Goal: Task Accomplishment & Management: Manage account settings

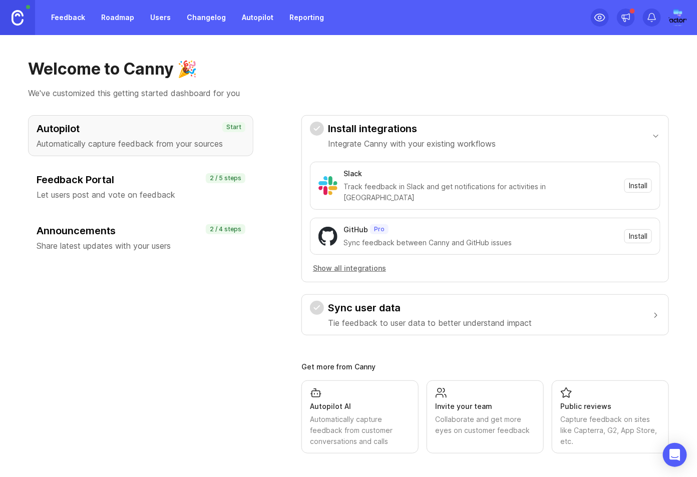
click at [683, 14] on img at bounding box center [677, 18] width 25 height 18
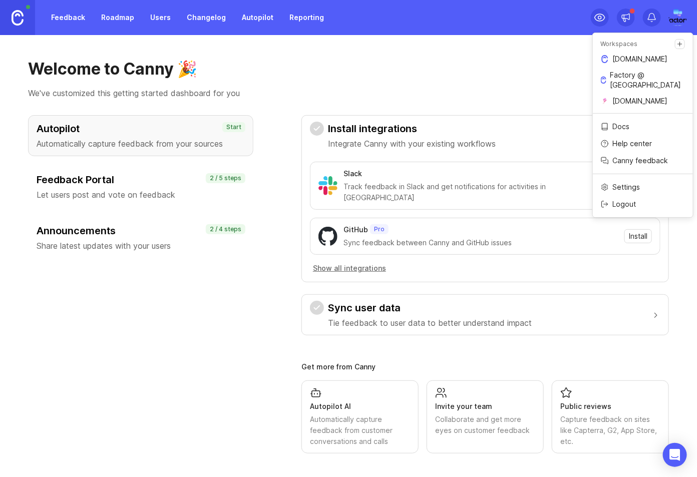
click at [644, 97] on link "[DOMAIN_NAME]" at bounding box center [643, 101] width 100 height 16
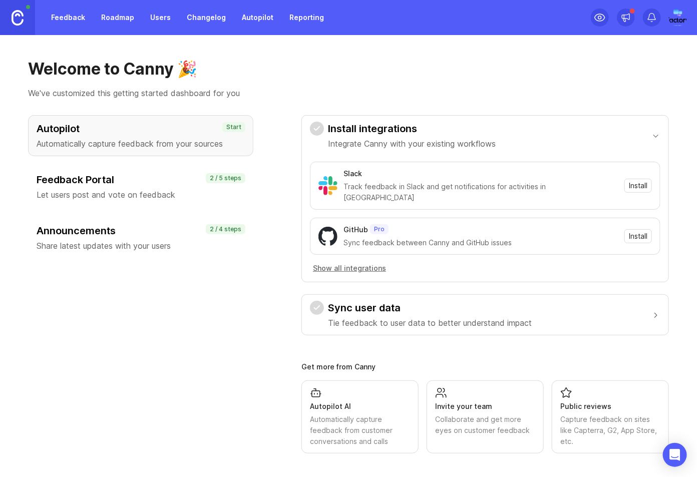
click at [104, 177] on h3 "Feedback Portal" at bounding box center [141, 180] width 208 height 14
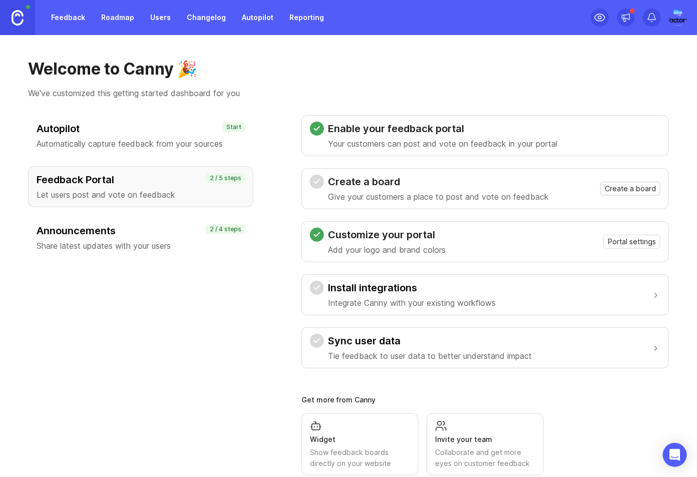
click at [653, 190] on span "Create a board" at bounding box center [630, 189] width 51 height 10
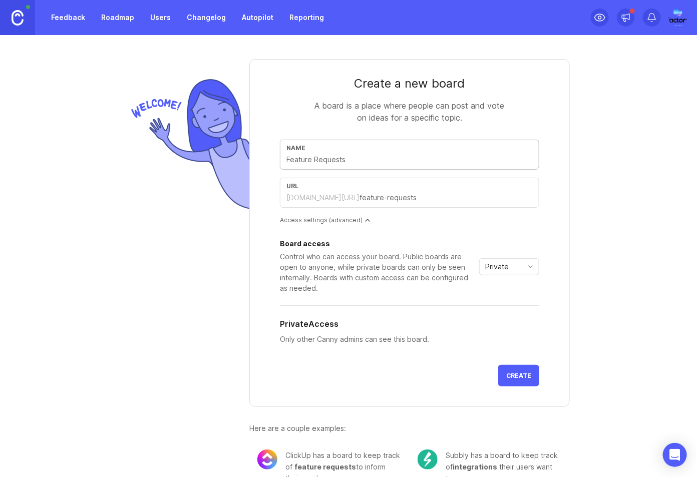
click at [374, 156] on input "text" at bounding box center [409, 159] width 246 height 11
type input "Featur"
type input "featur"
type input "Feature"
type input "feature"
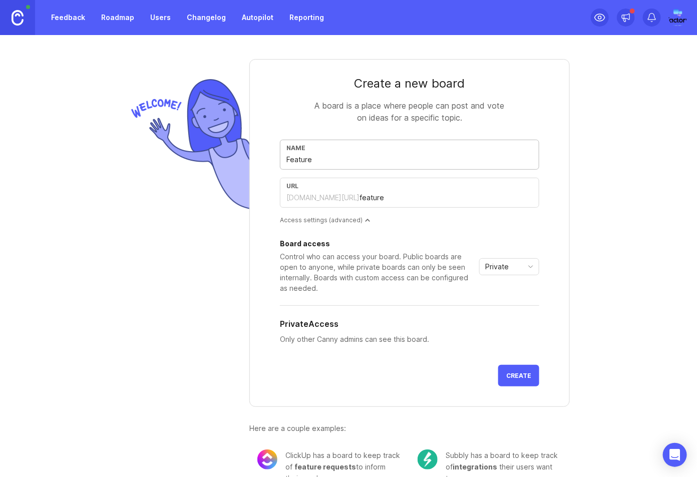
type input "Feature requ"
type input "feature-requ"
type input "Feature request"
type input "feature-request"
type input "Feature requests"
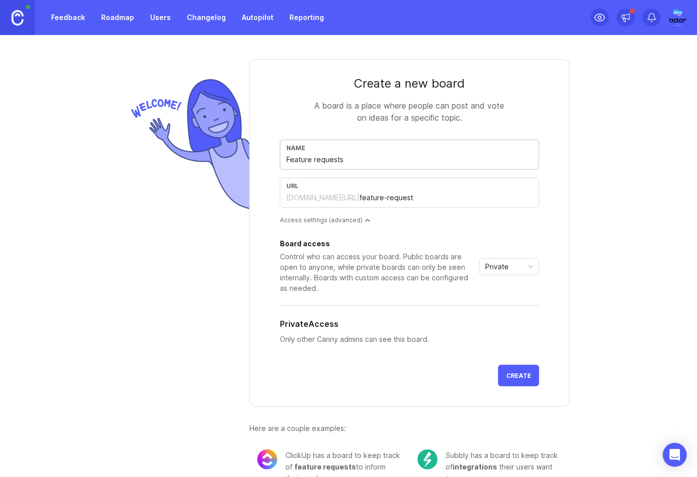
type input "feature-requests"
type input "Feature request"
type input "feature-request"
click at [369, 160] on input "Feature request" at bounding box center [409, 159] width 246 height 11
type input "Feature requests"
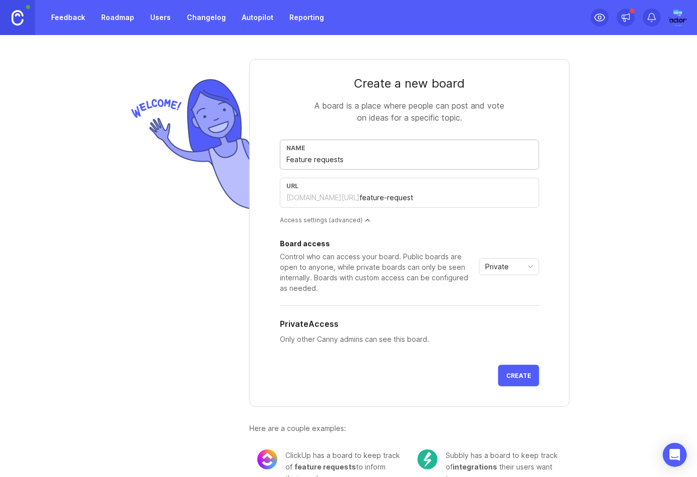
type input "feature-requests"
type input "Feature Request"
type input "feature-request"
type input "Feature Requests"
type input "feature-requests"
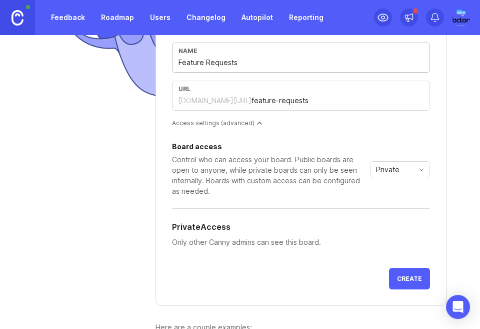
scroll to position [138, 0]
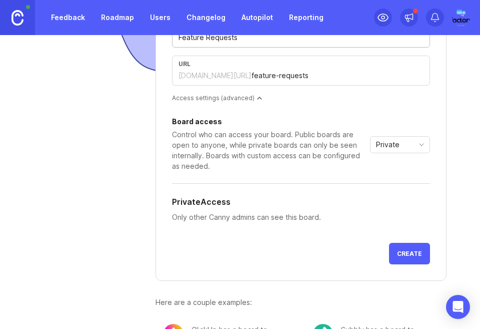
type input "Feature Requests"
click at [422, 149] on div "Private" at bounding box center [400, 144] width 60 height 17
click at [408, 183] on li "Public" at bounding box center [400, 179] width 59 height 17
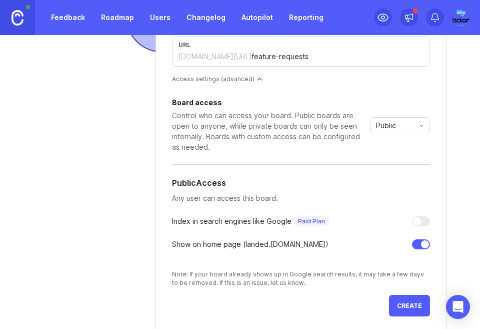
scroll to position [210, 0]
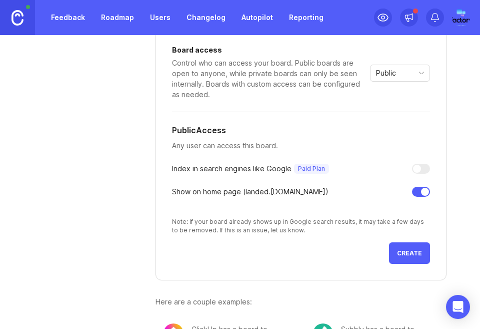
click at [412, 252] on span "Create" at bounding box center [409, 253] width 25 height 8
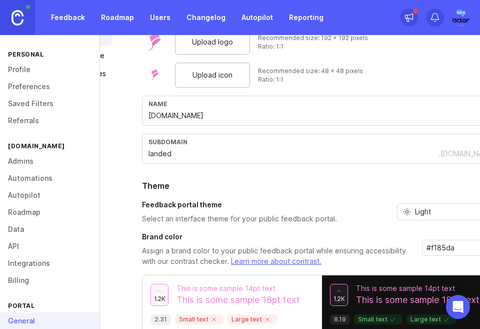
scroll to position [0, 20]
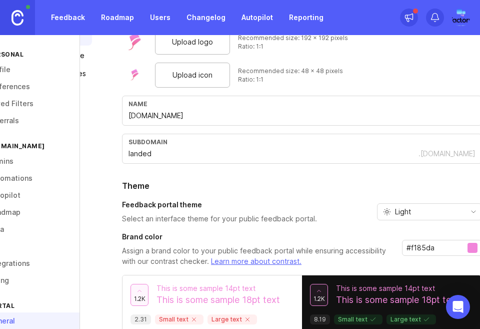
click at [304, 246] on p "Assign a brand color to your public feedback portal while ensuring accessibilit…" at bounding box center [258, 256] width 272 height 21
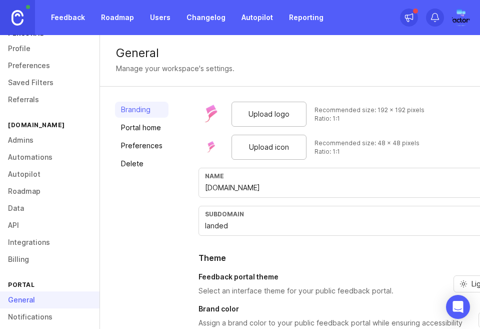
scroll to position [67, 0]
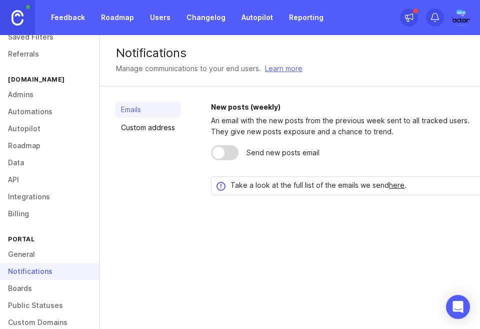
click at [226, 160] on div at bounding box center [225, 152] width 28 height 15
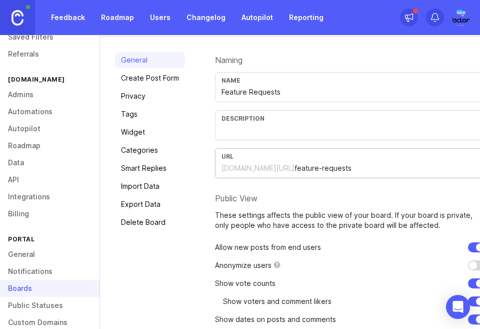
scroll to position [67, 0]
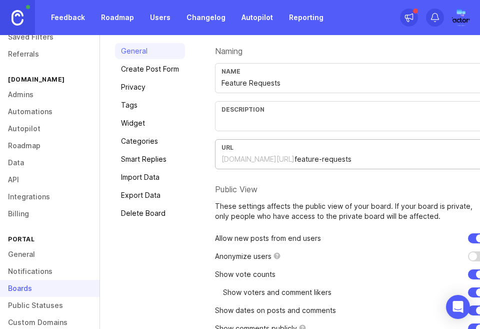
click at [257, 157] on div "landed.canny.io/" at bounding box center [258, 159] width 73 height 10
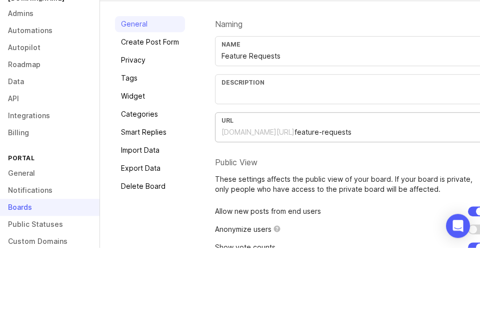
scroll to position [0, 0]
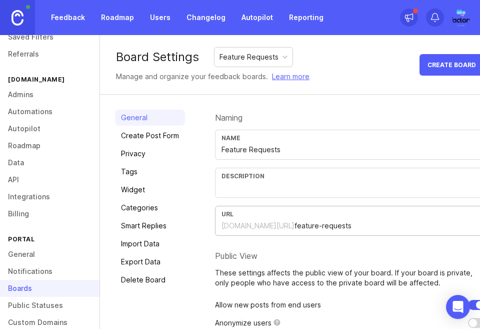
click at [466, 12] on img at bounding box center [461, 18] width 25 height 18
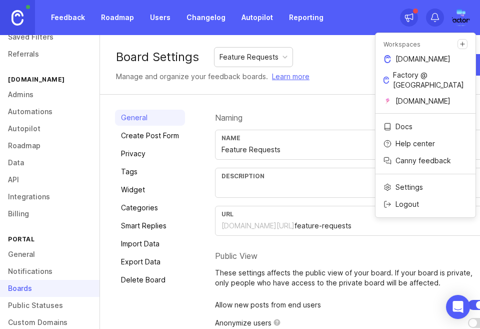
click at [434, 58] on p "[DOMAIN_NAME]" at bounding box center [423, 59] width 55 height 10
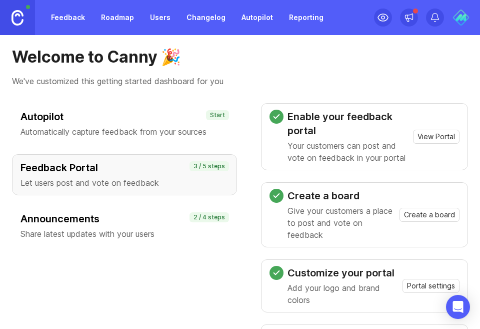
click at [465, 17] on img at bounding box center [461, 18] width 18 height 18
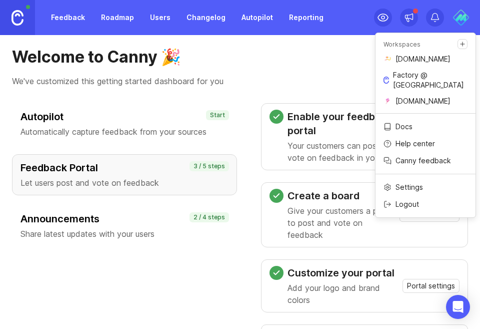
click at [428, 77] on p "Factory @ Rhumba.ai" at bounding box center [430, 80] width 75 height 20
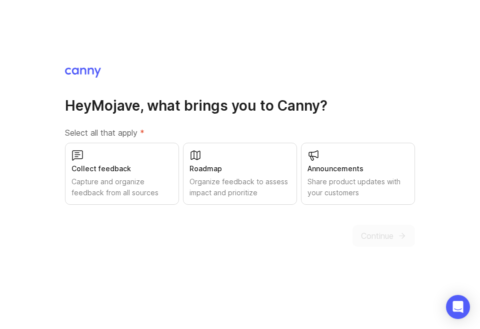
click at [138, 179] on div "Collect feedback Capture and organize feedback from all sources" at bounding box center [122, 174] width 114 height 62
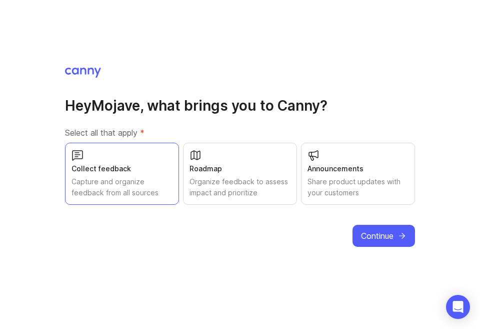
click at [248, 174] on div "Roadmap" at bounding box center [240, 168] width 101 height 11
click at [379, 174] on div "Announcements" at bounding box center [358, 168] width 101 height 11
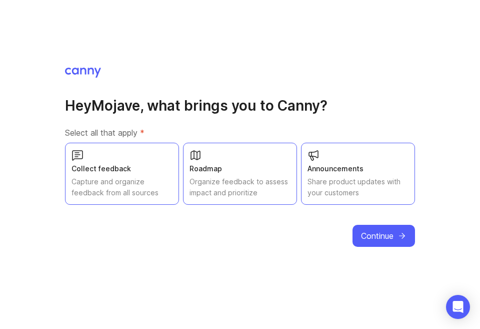
click at [400, 236] on icon "submit" at bounding box center [403, 236] width 6 height 0
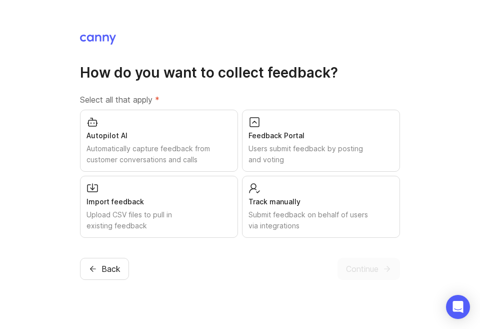
click at [178, 165] on div "Automatically capture feedback from customer conversations and calls" at bounding box center [159, 154] width 145 height 22
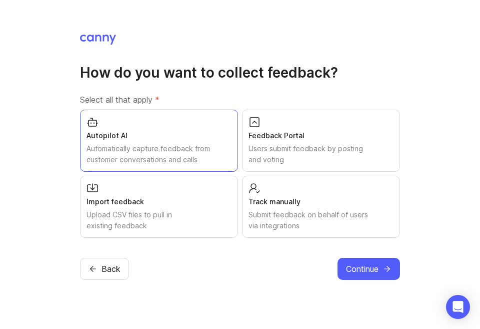
click at [319, 165] on div "Users submit feedback by posting and voting" at bounding box center [321, 154] width 145 height 22
click at [335, 207] on div "Track manually" at bounding box center [321, 201] width 145 height 11
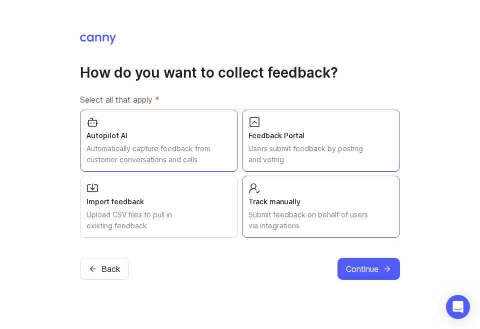
click at [371, 275] on span "Continue" at bounding box center [362, 269] width 33 height 12
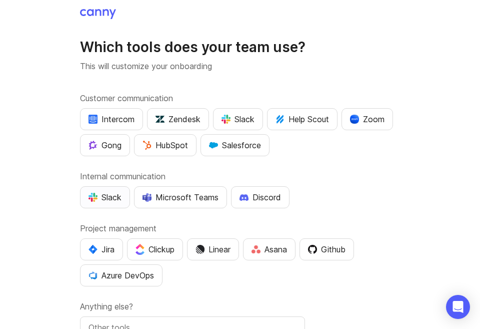
click at [111, 199] on div "Slack" at bounding box center [105, 197] width 33 height 12
click at [344, 252] on div "Github" at bounding box center [327, 249] width 38 height 12
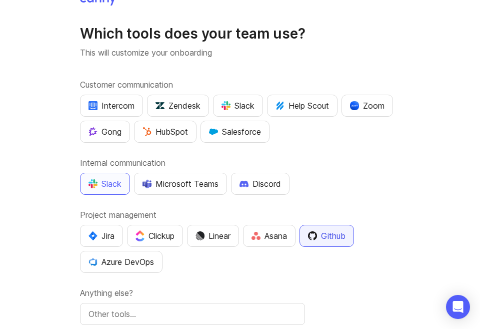
scroll to position [27, 0]
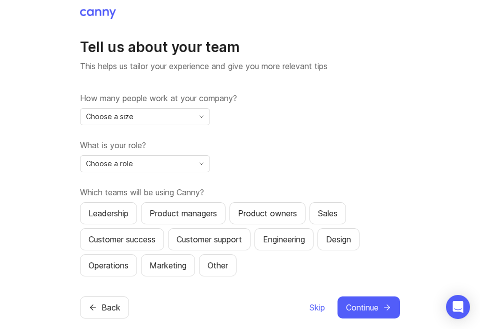
click at [194, 121] on icon "toggle icon" at bounding box center [202, 117] width 16 height 8
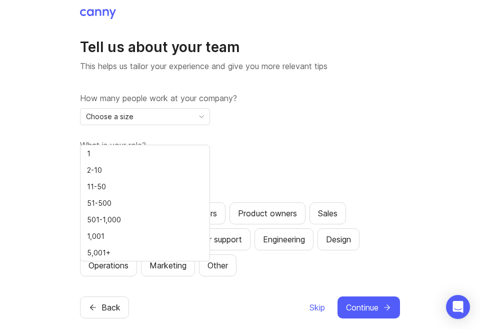
click at [139, 203] on li "51-500" at bounding box center [145, 203] width 129 height 17
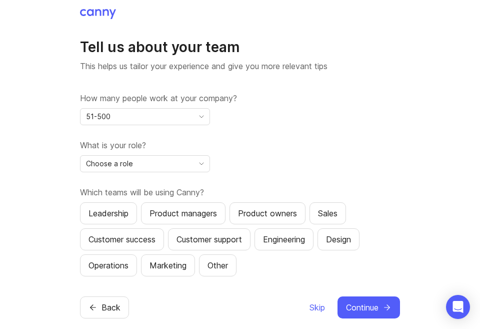
click at [162, 172] on div "Choose a role" at bounding box center [137, 164] width 113 height 16
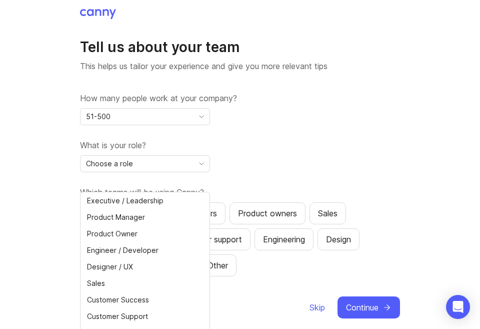
click at [145, 202] on span "Executive / Leadership" at bounding box center [125, 200] width 77 height 11
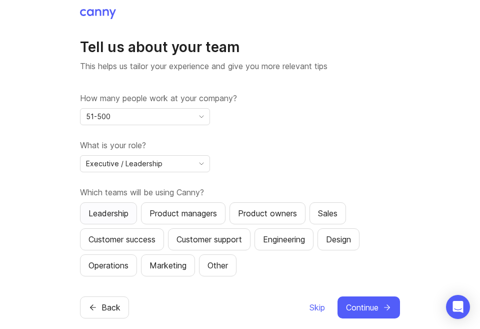
click at [103, 219] on div "Leadership" at bounding box center [109, 213] width 40 height 12
click at [177, 219] on div "Product managers" at bounding box center [184, 213] width 68 height 12
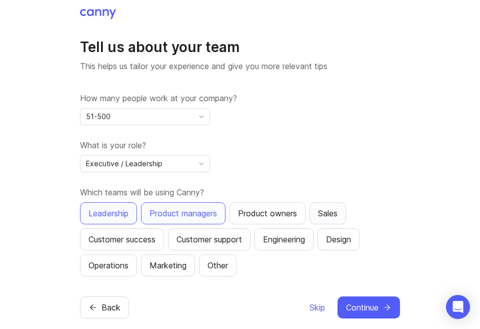
click at [338, 219] on div "Sales" at bounding box center [328, 213] width 20 height 12
click at [301, 245] on div "Engineering" at bounding box center [284, 239] width 42 height 12
click at [211, 245] on div "Customer support" at bounding box center [210, 239] width 66 height 12
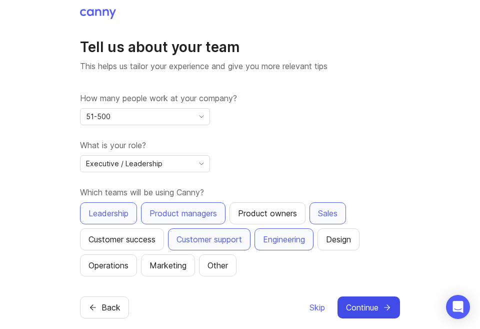
click at [375, 313] on span "Continue" at bounding box center [362, 307] width 33 height 12
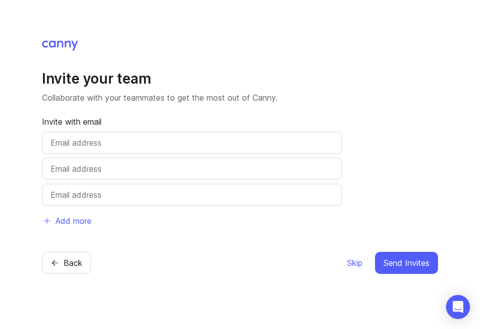
click at [194, 149] on input "text" at bounding box center [192, 143] width 283 height 12
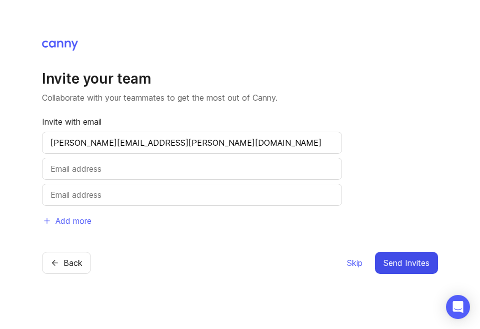
type input "Gabriel.pope@mojave.co"
click at [411, 269] on span "Send Invites" at bounding box center [407, 263] width 46 height 12
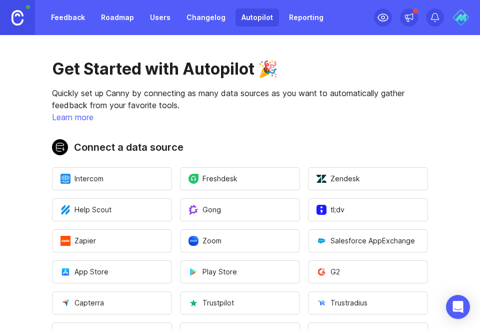
click at [465, 18] on img at bounding box center [461, 18] width 18 height 18
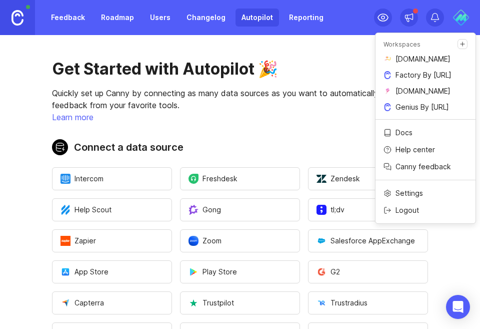
click at [438, 112] on p "Genius By [URL]" at bounding box center [423, 107] width 54 height 10
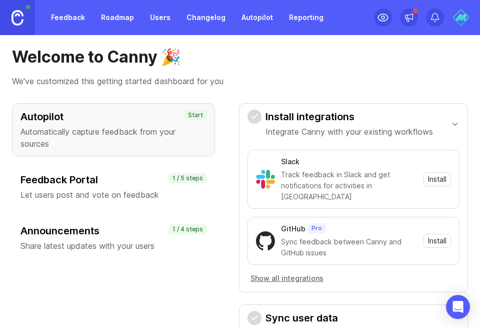
click at [122, 185] on h3 "Feedback Portal" at bounding box center [114, 180] width 186 height 14
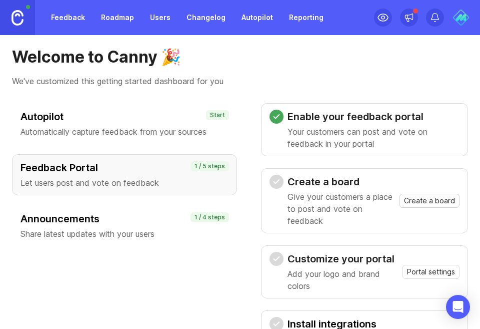
click at [431, 207] on button "Create a board" at bounding box center [430, 201] width 60 height 14
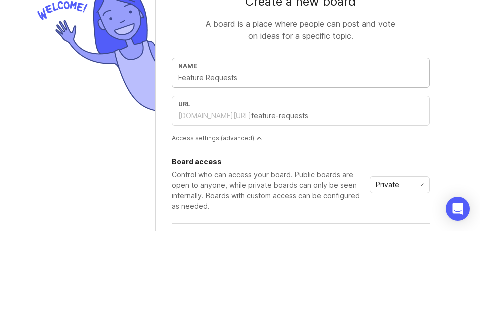
type input "feature-requests"
click at [216, 177] on input "feature-requests" at bounding box center [301, 175] width 245 height 11
click at [218, 174] on input "feature-requests" at bounding box center [301, 175] width 245 height 11
click at [208, 179] on input "feature-requests" at bounding box center [301, 175] width 245 height 11
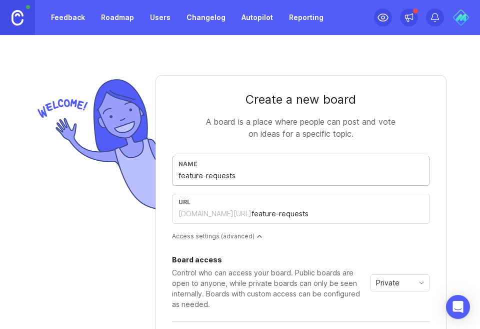
click at [211, 172] on input "feature-requests" at bounding box center [301, 175] width 245 height 11
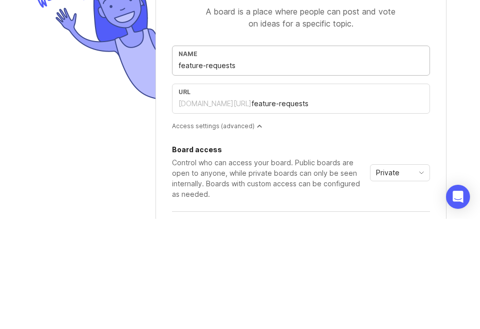
type input "feature-rquests"
type input "feature-quests"
type input "featurequests"
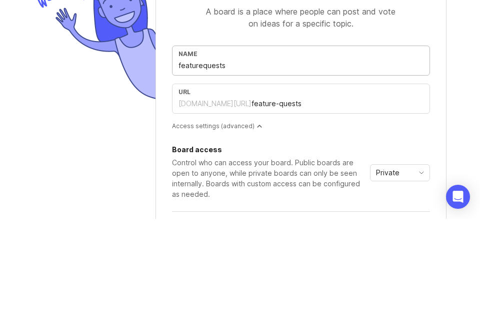
type input "featurequests"
type input "feature quests"
type input "feature-quests"
type input "feature Rquests"
type input "feature-rquests"
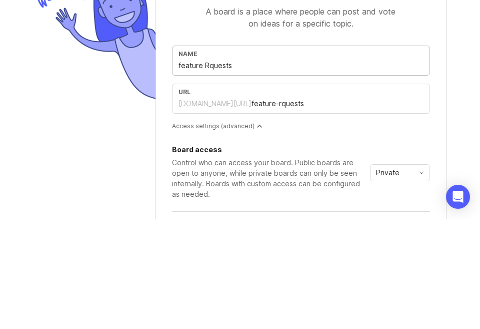
type input "feature Requests"
type input "feature-requests"
click at [183, 179] on input "feature Requests" at bounding box center [301, 175] width 245 height 11
type input "fature Requests"
type input "fature-requests"
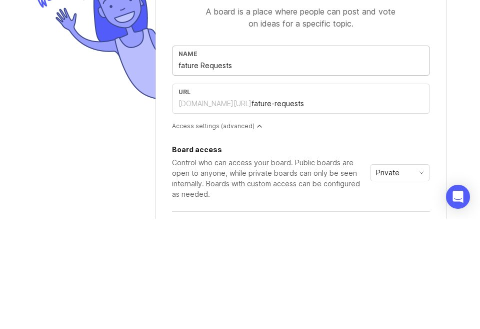
type input "ature Requests"
type input "ature-requests"
type input "fature Requests"
type input "fature-requests"
type input "feature Requests"
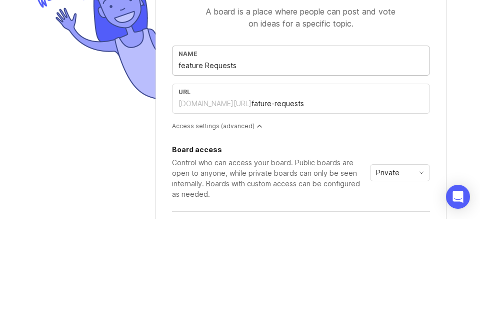
type input "feature-requests"
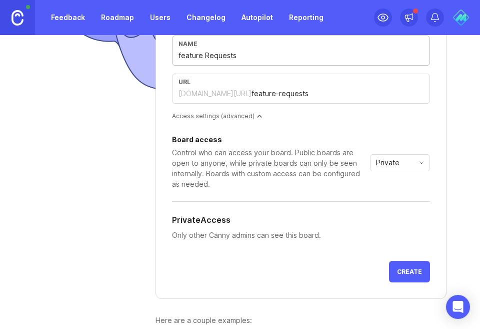
scroll to position [138, 0]
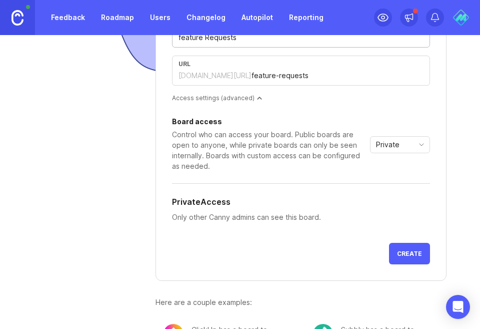
type input "feature Requests"
click at [414, 141] on icon "toggle icon" at bounding box center [422, 145] width 16 height 8
click at [398, 181] on span "Public" at bounding box center [389, 179] width 24 height 11
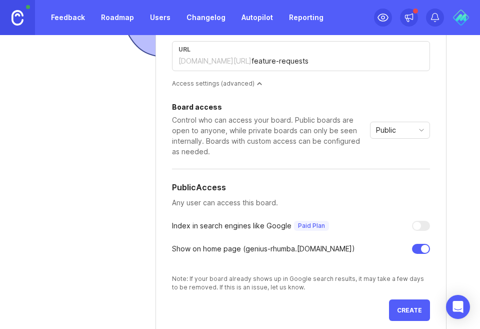
scroll to position [210, 0]
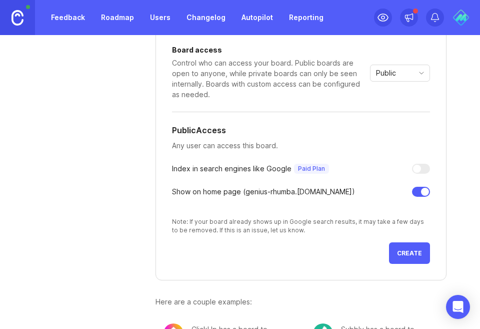
click at [404, 257] on button "Create" at bounding box center [409, 253] width 41 height 22
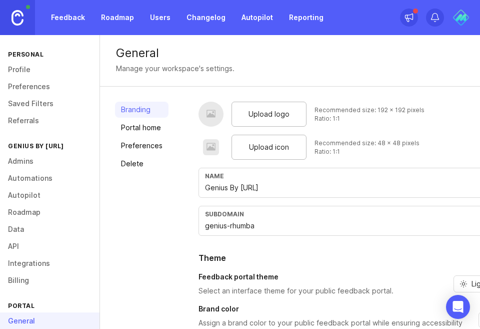
click at [272, 150] on span "Upload icon" at bounding box center [269, 147] width 40 height 11
click at [278, 115] on span "Upload logo" at bounding box center [269, 114] width 41 height 11
click at [254, 156] on div "Upload icon" at bounding box center [269, 147] width 75 height 25
click at [275, 119] on span "Upload logo" at bounding box center [269, 114] width 41 height 11
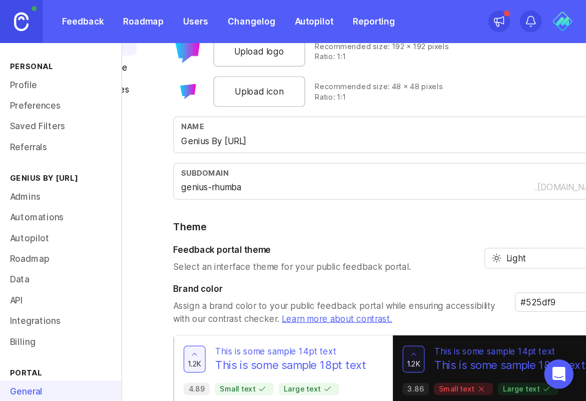
scroll to position [0, 20]
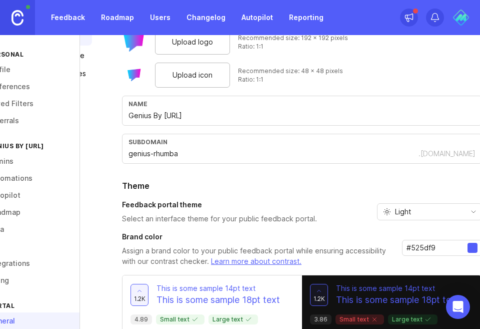
click at [435, 244] on input "#525df9" at bounding box center [437, 247] width 61 height 11
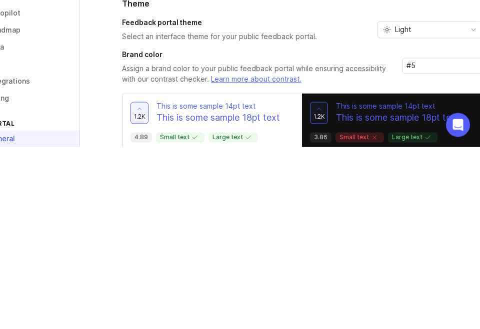
type input "#"
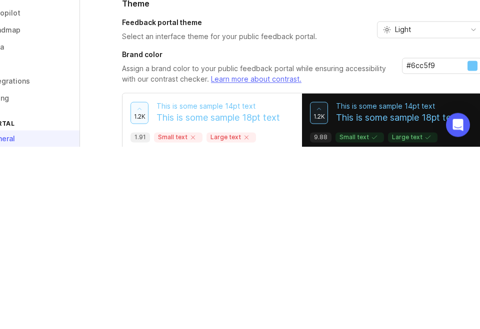
type input "#6cc5f9"
click at [87, 249] on div "Branding Portal home Preferences Delete" at bounding box center [66, 196] width 54 height 333
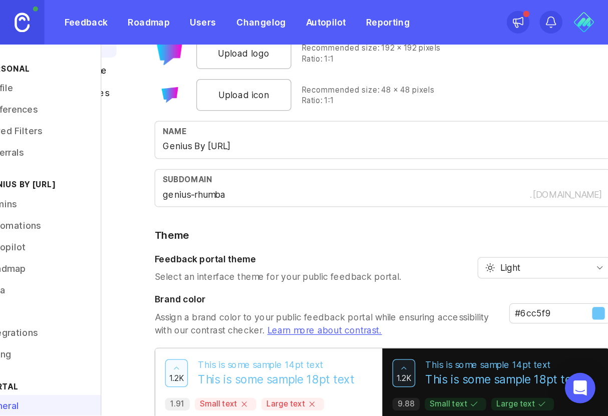
scroll to position [0, 0]
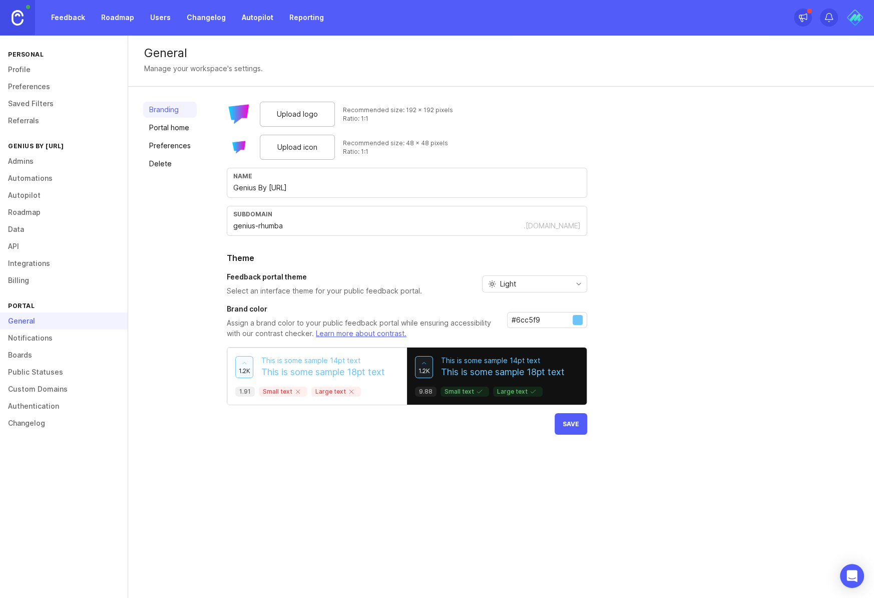
click at [480, 328] on span "Save" at bounding box center [571, 424] width 17 height 8
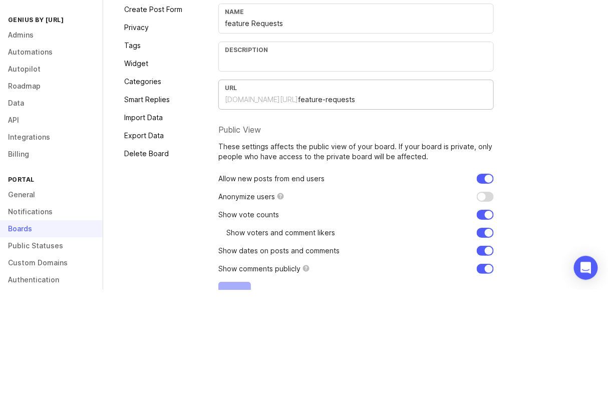
click at [269, 229] on div "genius-rhumba.canny.io/ feature-requests" at bounding box center [356, 225] width 262 height 11
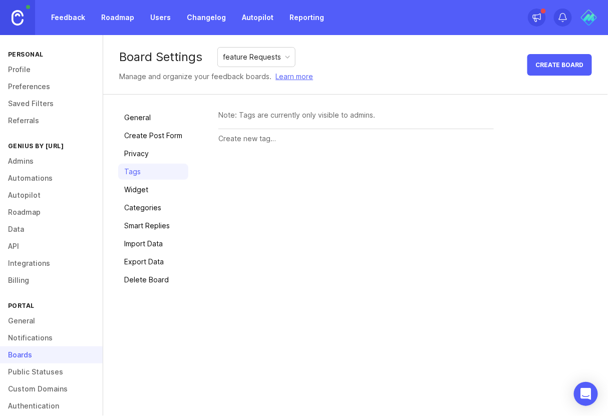
click at [592, 19] on img at bounding box center [589, 18] width 18 height 18
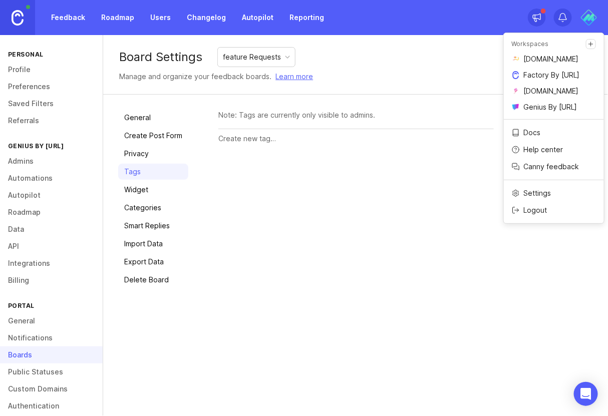
click at [539, 80] on p "Factory By [URL]" at bounding box center [552, 75] width 56 height 10
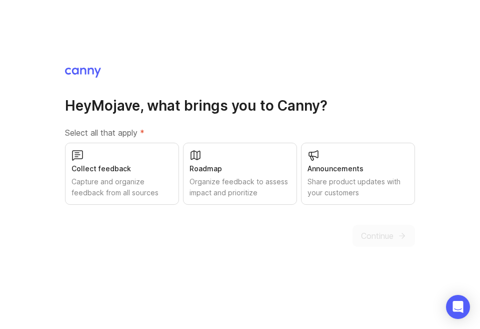
click at [136, 198] on div "Capture and organize feedback from all sources" at bounding box center [122, 187] width 101 height 22
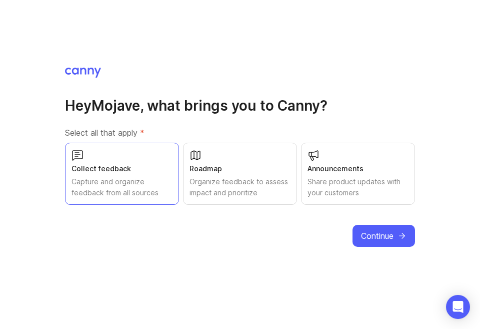
scroll to position [29, 0]
click at [357, 154] on div "Announcements Share product updates with your customers" at bounding box center [358, 174] width 114 height 62
click at [246, 186] on div "Organize feedback to assess impact and prioritize" at bounding box center [240, 187] width 101 height 22
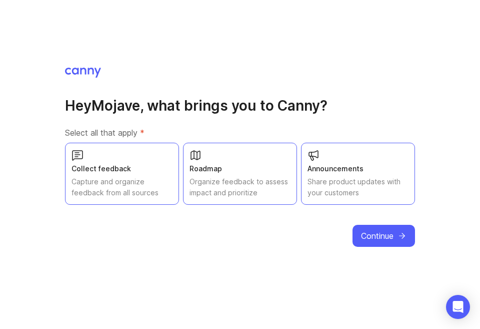
click at [391, 230] on span "Continue" at bounding box center [377, 236] width 33 height 12
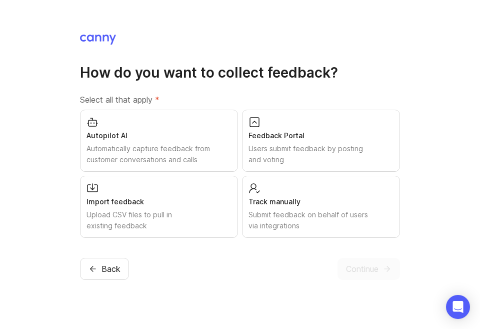
click at [185, 165] on div "Automatically capture feedback from customer conversations and calls" at bounding box center [159, 154] width 145 height 22
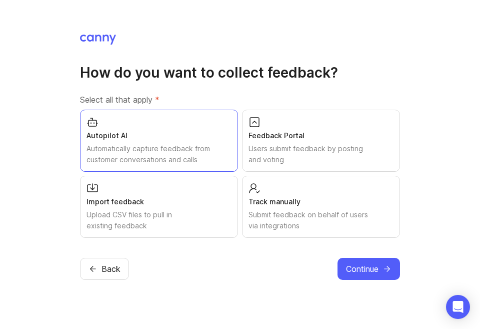
click at [288, 141] on div "Feedback Portal" at bounding box center [321, 135] width 145 height 11
click at [344, 231] on div "Submit feedback on behalf of users via integrations" at bounding box center [321, 220] width 145 height 22
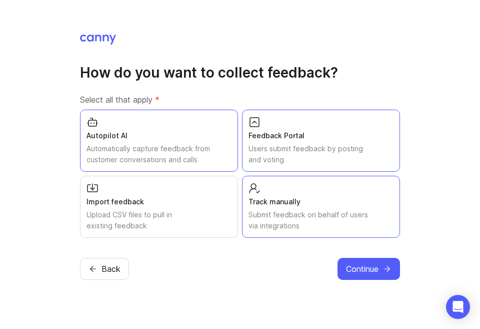
click at [368, 275] on span "Continue" at bounding box center [362, 269] width 33 height 12
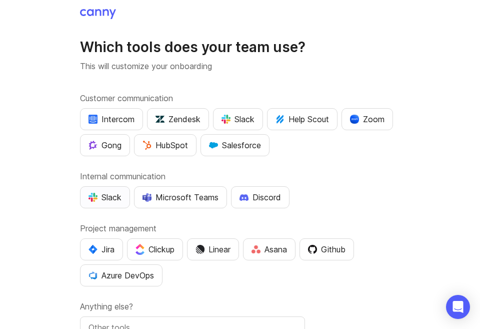
click at [116, 201] on div "Slack" at bounding box center [105, 197] width 33 height 12
click at [242, 124] on div "Slack" at bounding box center [238, 119] width 33 height 12
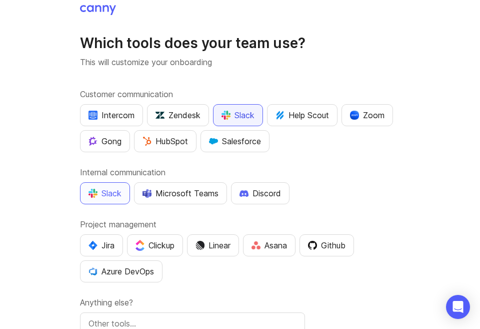
scroll to position [18, 0]
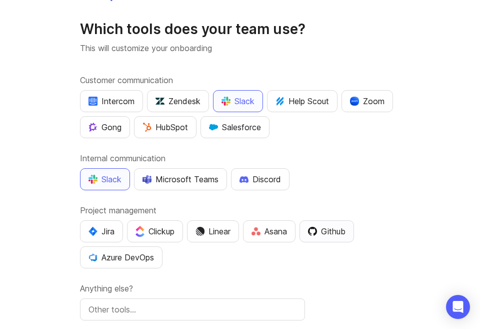
click at [346, 228] on div "Github" at bounding box center [327, 231] width 38 height 12
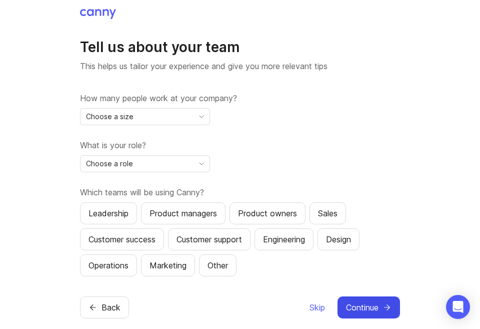
click at [179, 125] on div "Choose a size" at bounding box center [137, 117] width 113 height 16
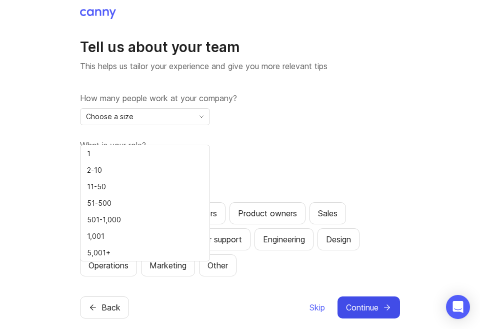
click at [139, 202] on li "51-500" at bounding box center [145, 203] width 129 height 17
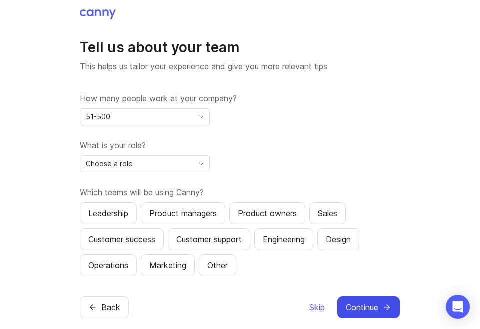
click at [159, 172] on div "Choose a role" at bounding box center [137, 164] width 113 height 16
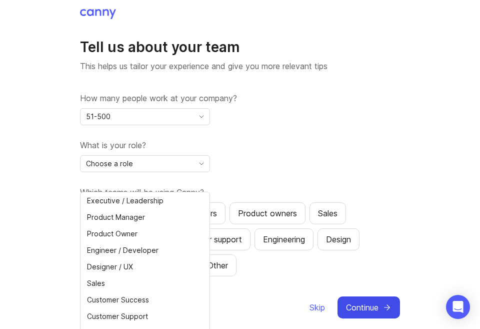
click at [145, 207] on li "Executive / Leadership" at bounding box center [145, 200] width 129 height 17
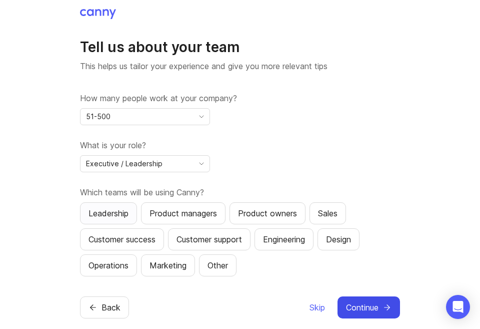
click at [102, 224] on button "Leadership" at bounding box center [108, 213] width 57 height 22
click at [337, 219] on div "Sales" at bounding box center [328, 213] width 20 height 12
click at [280, 219] on div "Product owners" at bounding box center [267, 213] width 59 height 12
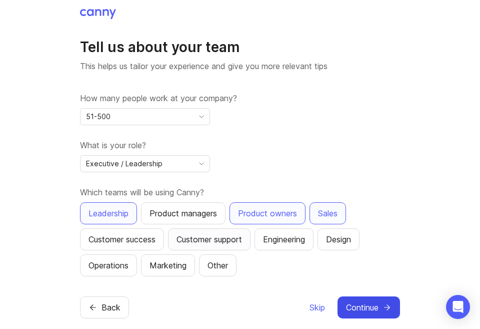
click at [215, 245] on div "Customer support" at bounding box center [210, 239] width 66 height 12
click at [386, 318] on button "Continue" at bounding box center [369, 307] width 63 height 22
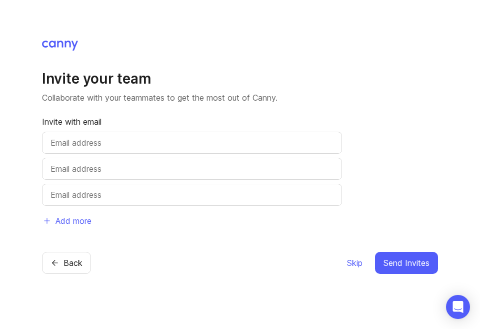
click at [172, 149] on input "text" at bounding box center [192, 143] width 283 height 12
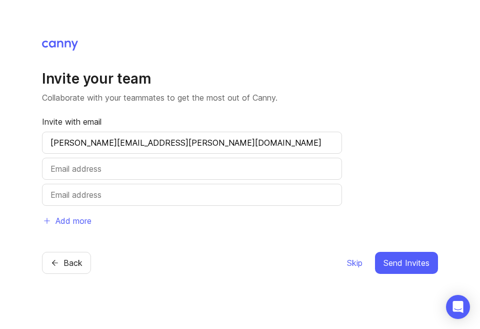
type input "Gabriel.pope@mojave.co"
click at [406, 274] on button "Send Invites" at bounding box center [406, 263] width 63 height 22
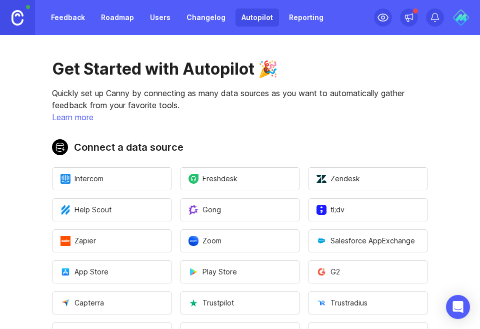
click at [462, 23] on img at bounding box center [461, 18] width 18 height 18
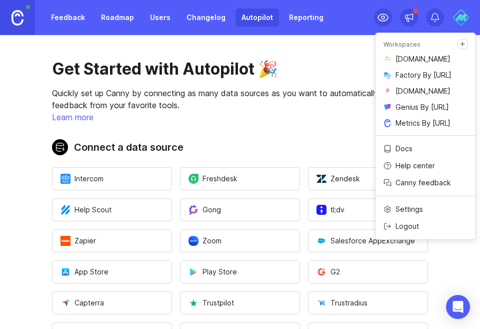
click at [447, 128] on p "Metrics By [URL]" at bounding box center [423, 123] width 55 height 10
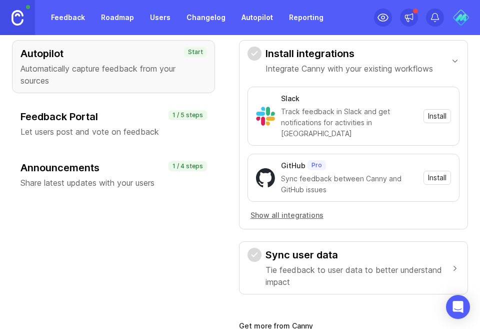
scroll to position [64, 0]
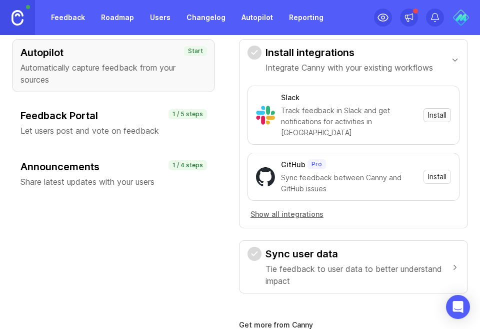
click at [442, 113] on span "Install" at bounding box center [437, 115] width 19 height 10
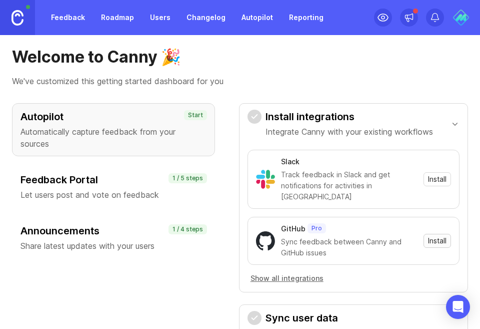
click at [444, 236] on button "Install" at bounding box center [438, 241] width 28 height 14
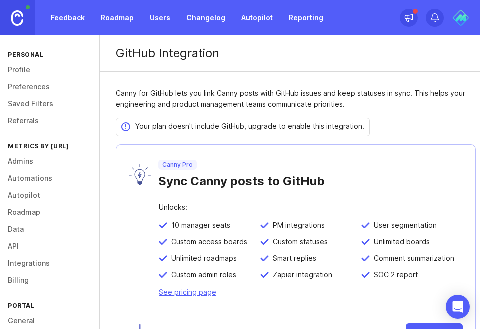
click at [436, 324] on button "Start Trial" at bounding box center [434, 334] width 57 height 22
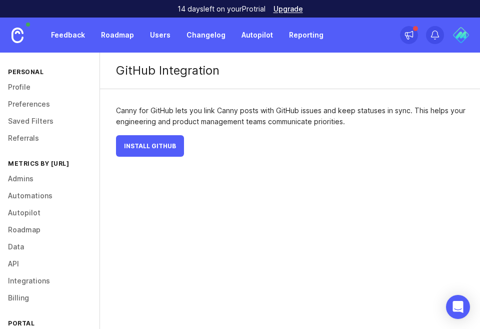
click at [162, 152] on button "Install GitHub" at bounding box center [150, 146] width 68 height 22
click at [40, 71] on div "Personal" at bounding box center [50, 72] width 100 height 14
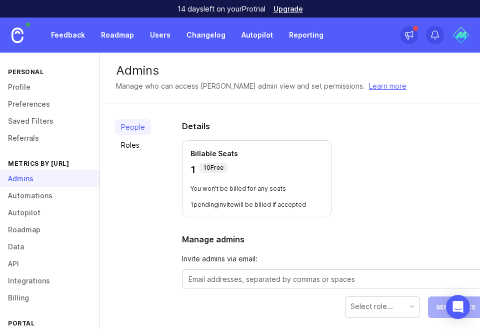
click at [462, 40] on img at bounding box center [461, 35] width 18 height 18
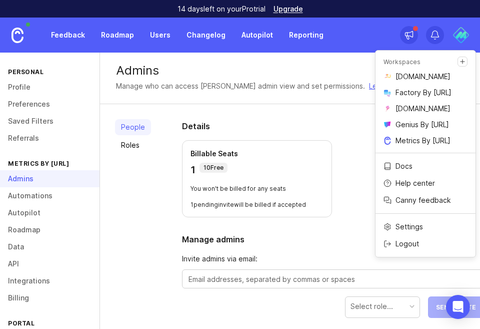
click at [422, 146] on p "Metrics By [URL]" at bounding box center [423, 141] width 55 height 10
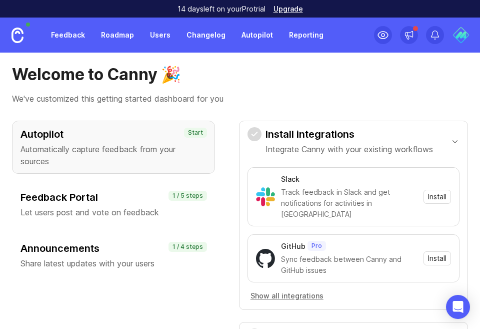
click at [103, 206] on div "Feedback Portal Let users post and vote on feedback" at bounding box center [114, 204] width 186 height 28
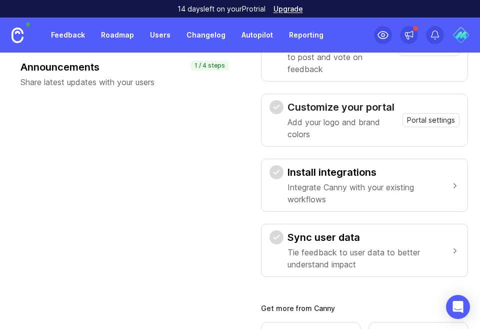
scroll to position [171, 0]
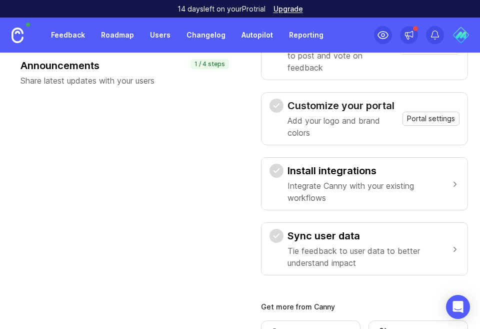
click at [443, 118] on span "Portal settings" at bounding box center [431, 119] width 48 height 10
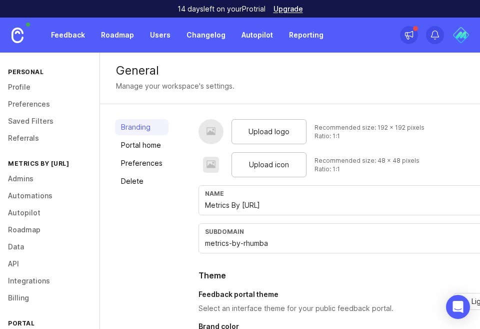
click at [270, 165] on span "Upload icon" at bounding box center [269, 164] width 40 height 11
click at [280, 132] on span "Upload logo" at bounding box center [269, 131] width 41 height 11
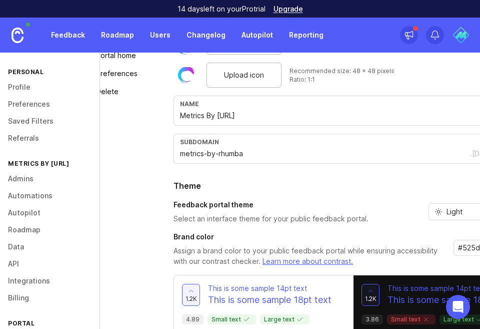
scroll to position [90, 57]
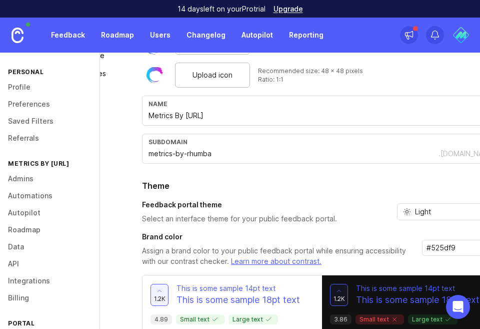
click at [456, 248] on input "#525df9" at bounding box center [457, 247] width 61 height 11
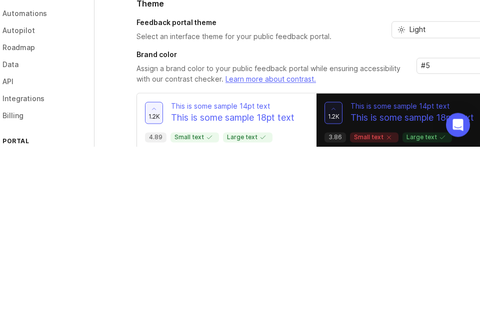
type input "#"
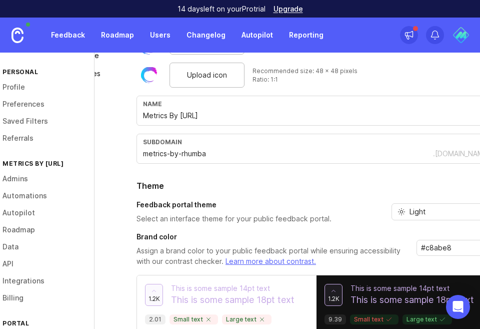
type input "#c8abe8"
click at [436, 115] on input "Metrics By [URL]" at bounding box center [316, 115] width 347 height 11
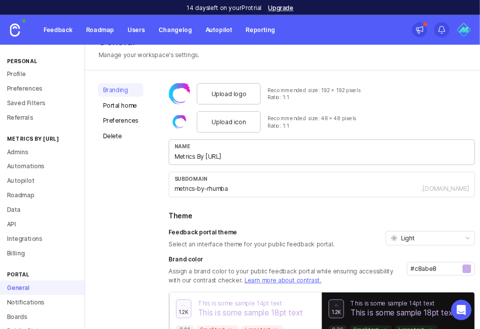
scroll to position [0, 0]
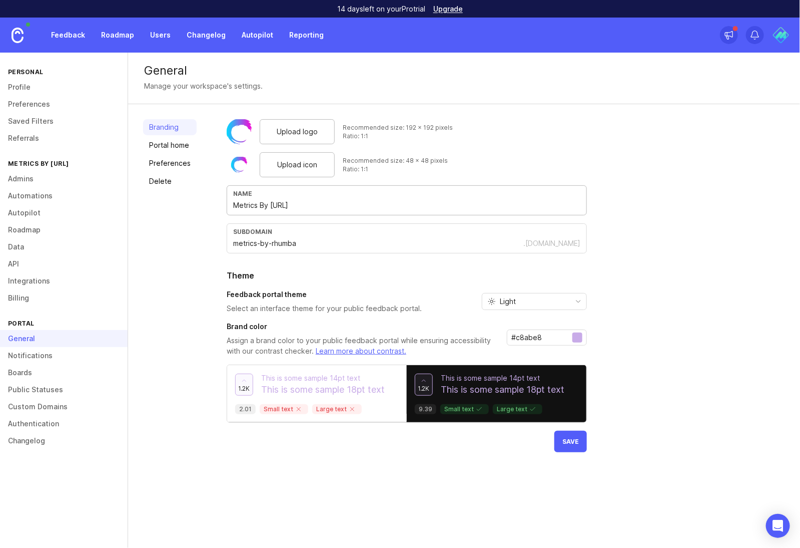
click at [480, 328] on button "Save" at bounding box center [571, 441] width 33 height 22
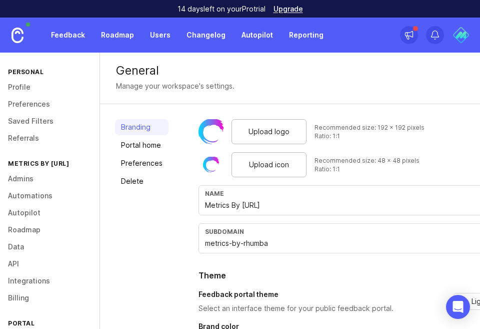
click at [468, 28] on div at bounding box center [461, 35] width 18 height 18
click at [458, 42] on img at bounding box center [461, 35] width 18 height 18
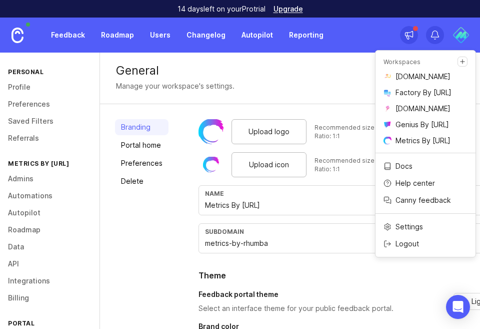
click at [419, 146] on p "Metrics By [URL]" at bounding box center [423, 141] width 55 height 10
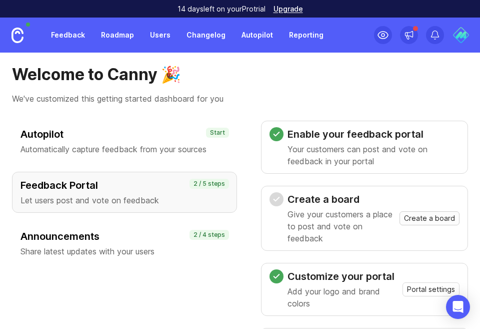
click at [429, 218] on span "Create a board" at bounding box center [429, 218] width 51 height 10
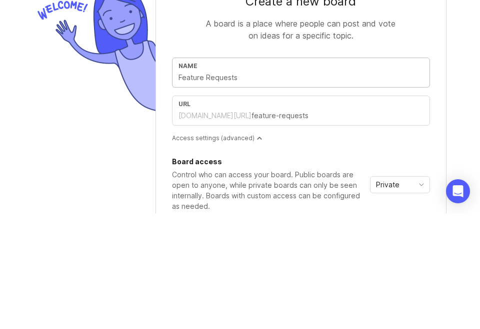
click at [278, 189] on input "text" at bounding box center [301, 193] width 245 height 11
type input "feature-requests"
click at [186, 194] on input "feature-requests" at bounding box center [301, 193] width 245 height 11
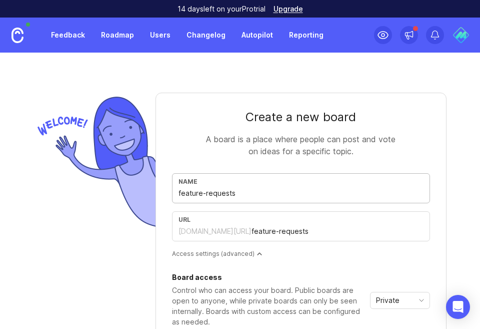
click at [320, 190] on input "feature-requests" at bounding box center [301, 193] width 245 height 11
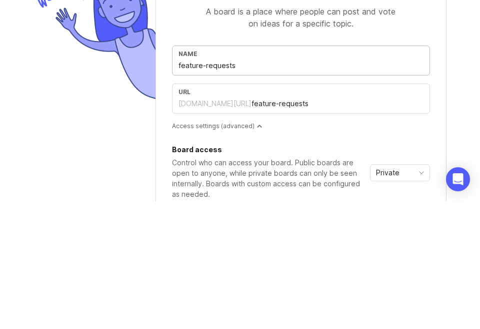
click at [185, 197] on input "feature-requests" at bounding box center [301, 193] width 245 height 11
type input "fature-requests"
type input "ature-requests"
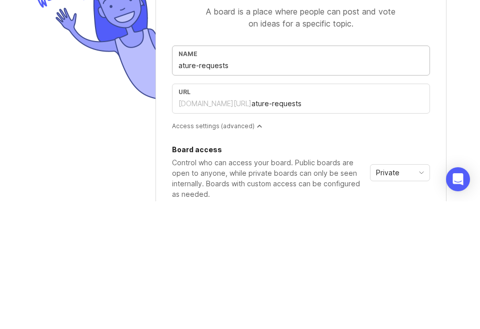
type input "Fature-requests"
type input "fature-requests"
type input "Feature-requests"
type input "feature-requests"
click at [253, 192] on input "Feature-requests" at bounding box center [301, 193] width 245 height 11
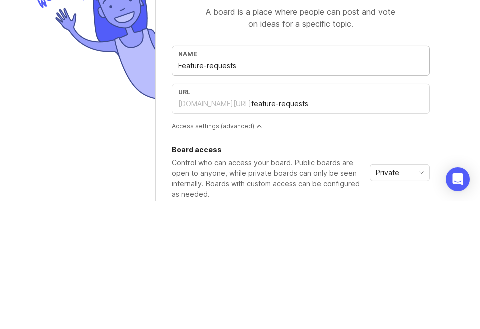
click at [208, 196] on input "Feature-requests" at bounding box center [301, 193] width 245 height 11
type input "Featurerequests"
type input "featurerequests"
type input "Feature requests"
type input "feature-requests"
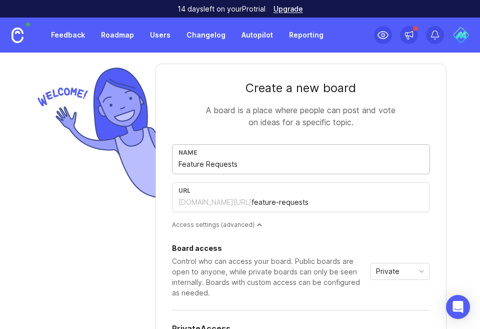
scroll to position [156, 0]
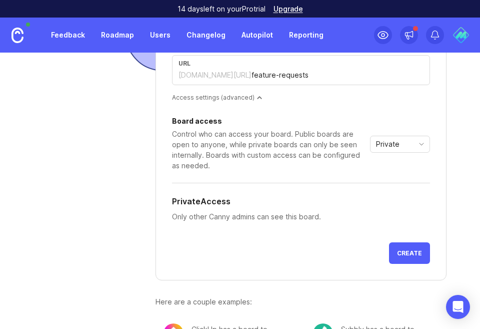
type input "Feature Requests"
click at [416, 140] on icon "toggle icon" at bounding box center [422, 144] width 16 height 8
click at [402, 183] on li "Public" at bounding box center [400, 179] width 59 height 17
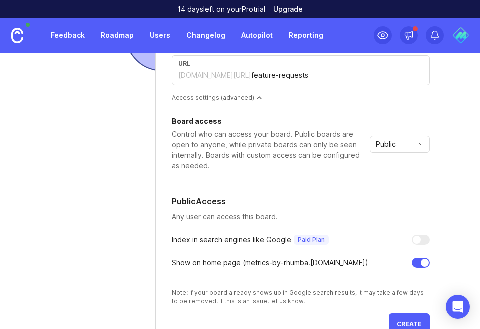
click at [417, 327] on button "Create" at bounding box center [409, 324] width 41 height 22
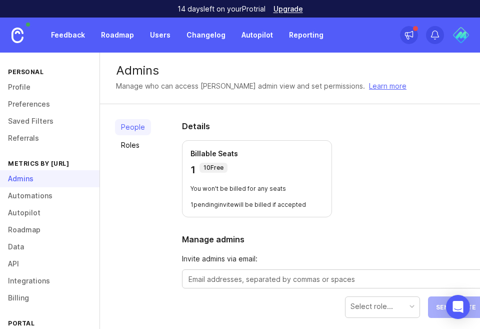
click at [324, 275] on textarea at bounding box center [333, 279] width 289 height 11
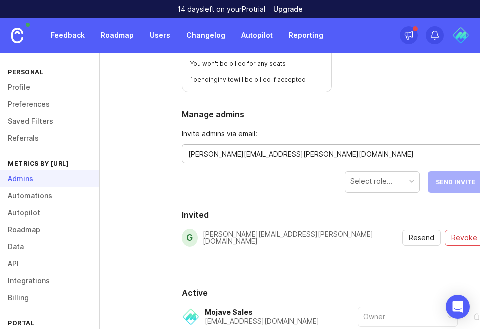
scroll to position [139, 0]
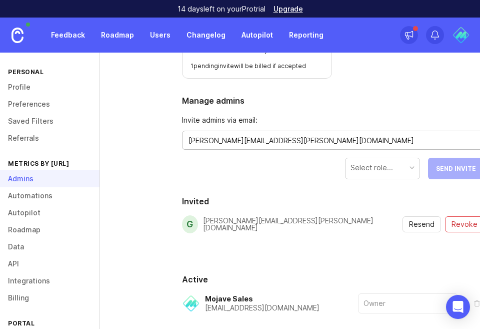
type textarea "jason.delara@mojave.co"
click at [388, 174] on div "Select role..." at bounding box center [383, 167] width 74 height 19
click at [384, 210] on section "Invited g gabriel.pope@mojave.co Resend Revoke" at bounding box center [333, 226] width 302 height 62
click at [450, 172] on button "Send Invite" at bounding box center [456, 169] width 56 height 22
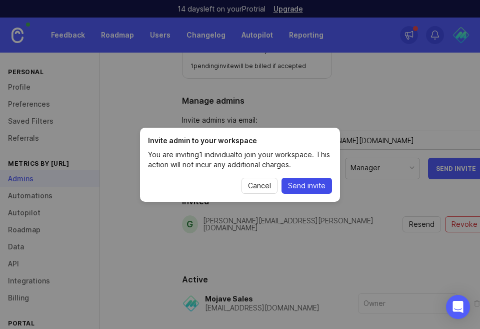
click at [323, 185] on span "Send invite" at bounding box center [307, 186] width 38 height 10
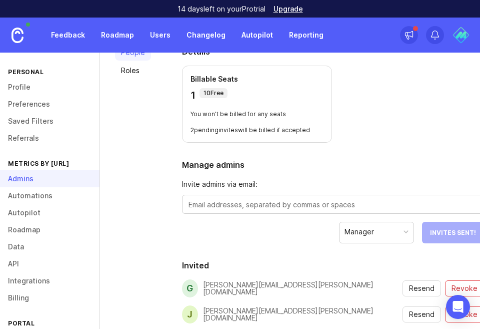
scroll to position [0, 0]
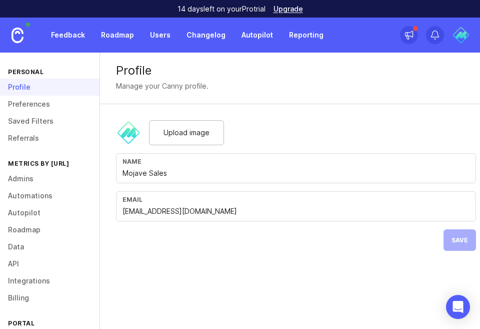
click at [462, 34] on img at bounding box center [461, 35] width 18 height 18
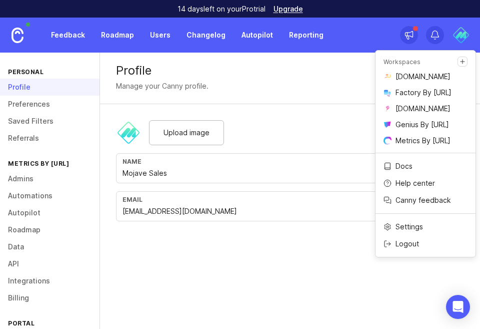
click at [437, 146] on p "Metrics By [URL]" at bounding box center [423, 141] width 55 height 10
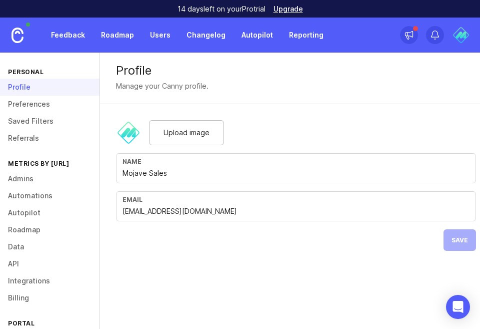
click at [467, 37] on img at bounding box center [461, 35] width 18 height 18
click at [462, 28] on img at bounding box center [461, 35] width 18 height 18
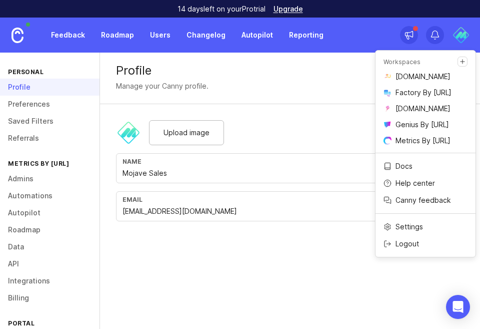
click at [306, 260] on form "Upload image Name Mojave Sales Email [EMAIL_ADDRESS][DOMAIN_NAME] Save" at bounding box center [296, 185] width 392 height 163
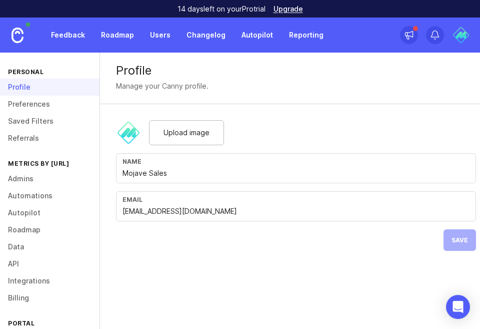
click at [406, 34] on icon at bounding box center [409, 35] width 10 height 10
click at [455, 87] on div "Manage your Canny profile." at bounding box center [300, 86] width 368 height 11
click at [459, 33] on img at bounding box center [461, 35] width 18 height 18
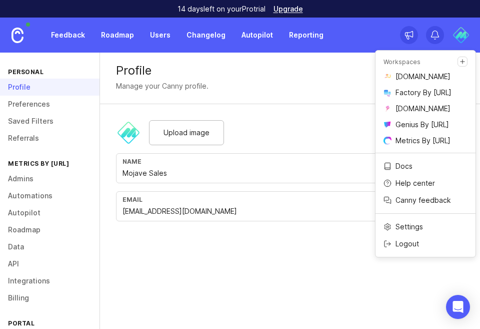
click at [424, 80] on p "[DOMAIN_NAME]" at bounding box center [423, 77] width 55 height 10
